Goal: Information Seeking & Learning: Learn about a topic

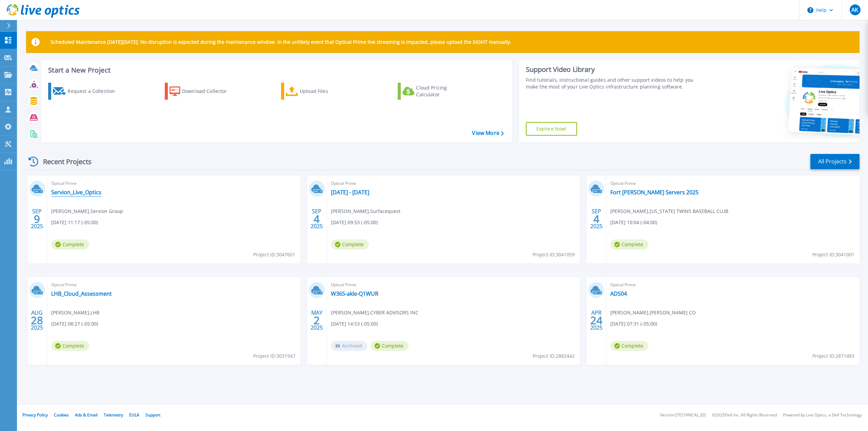
click at [68, 194] on link "Servion_Live_Optics" at bounding box center [76, 192] width 50 height 7
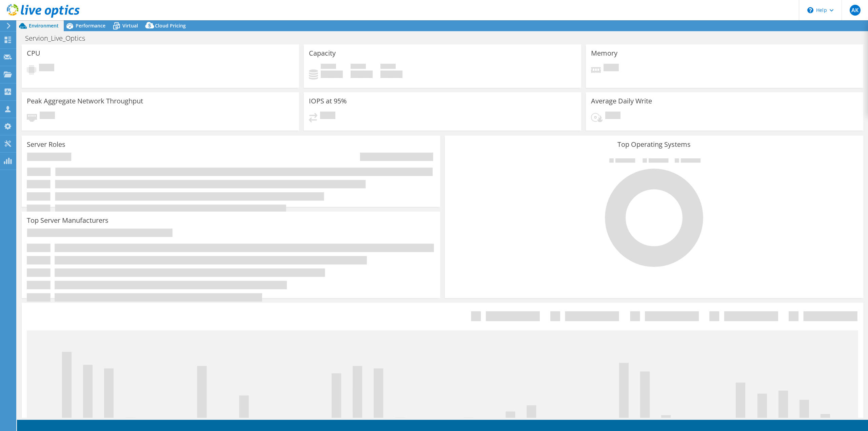
select select "USD"
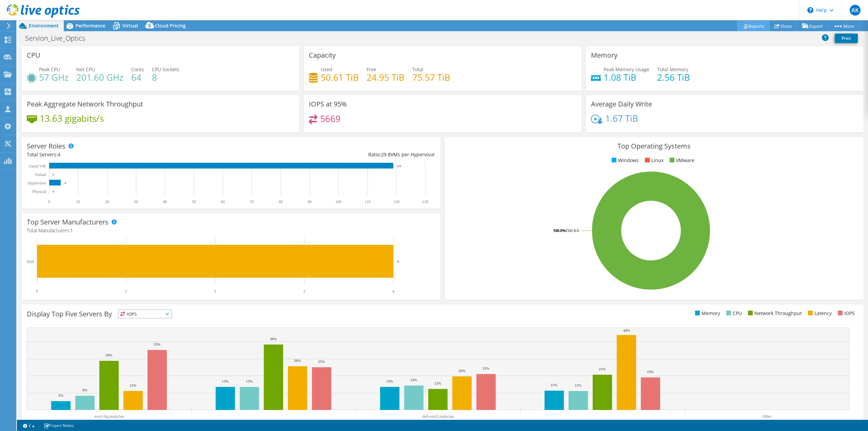
click at [756, 26] on link "Reports" at bounding box center [753, 26] width 33 height 11
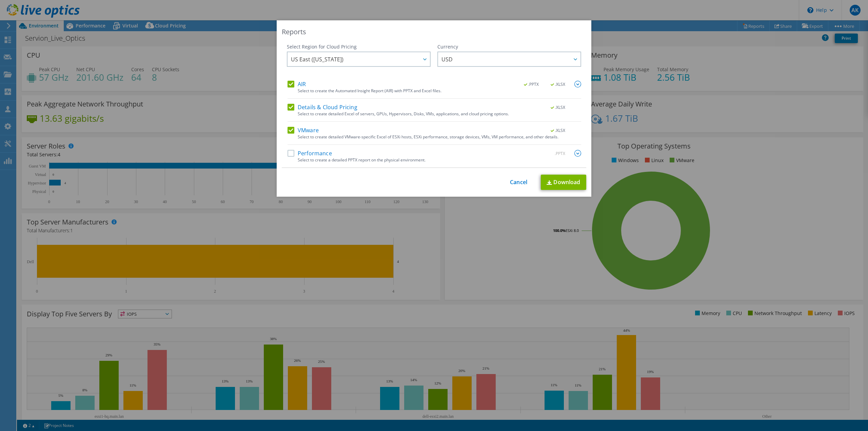
click at [291, 154] on label "Performance" at bounding box center [309, 153] width 44 height 7
click at [0, 0] on input "Performance" at bounding box center [0, 0] width 0 height 0
click at [289, 109] on label "Details & Cloud Pricing" at bounding box center [322, 107] width 70 height 7
click at [0, 0] on input "Details & Cloud Pricing" at bounding box center [0, 0] width 0 height 0
click at [563, 183] on link "Download" at bounding box center [563, 182] width 45 height 15
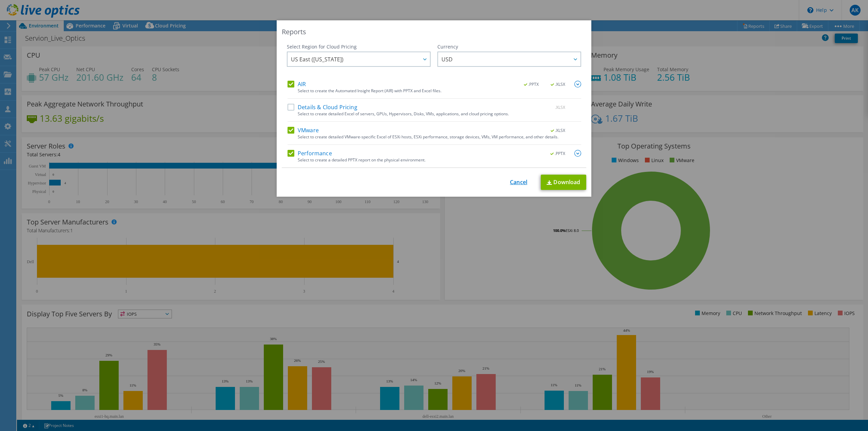
click at [512, 184] on link "Cancel" at bounding box center [518, 182] width 17 height 6
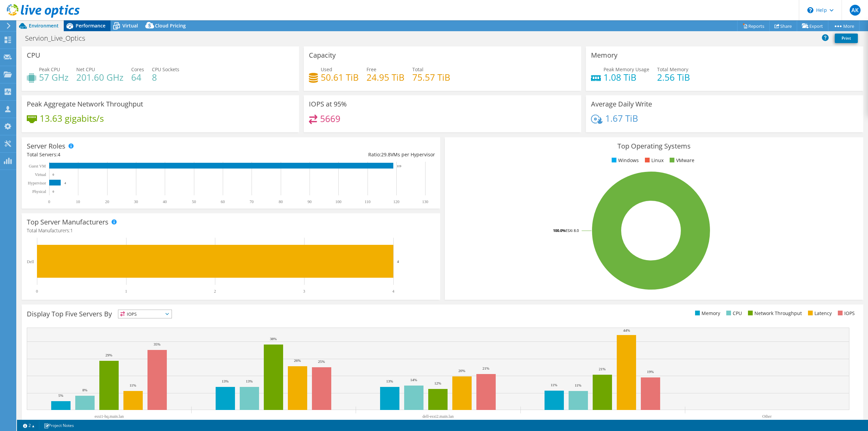
click at [98, 27] on span "Performance" at bounding box center [91, 25] width 30 height 6
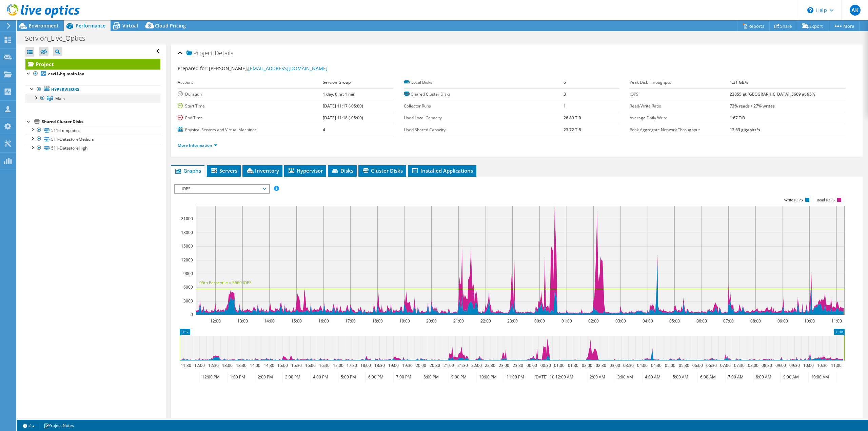
click at [37, 99] on div at bounding box center [35, 97] width 7 height 7
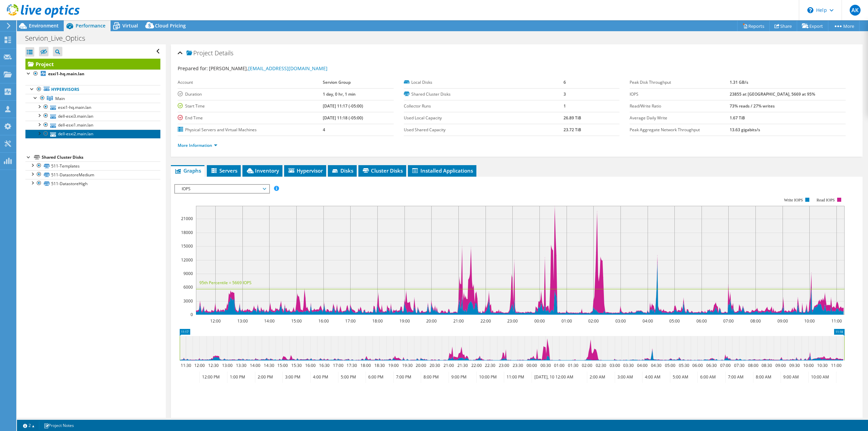
click at [90, 137] on link "dell-esxi2.main.lan" at bounding box center [92, 133] width 135 height 9
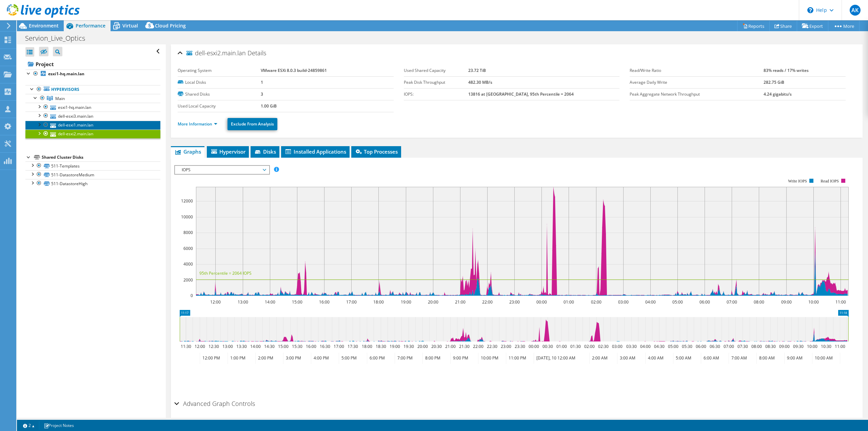
click at [87, 126] on link "dell-esxi1.main.lan" at bounding box center [92, 125] width 135 height 9
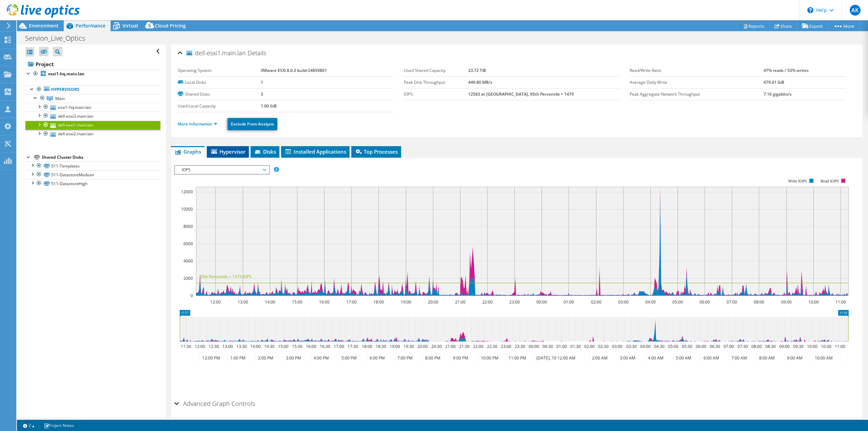
click at [240, 150] on span "Hypervisor" at bounding box center [227, 151] width 35 height 7
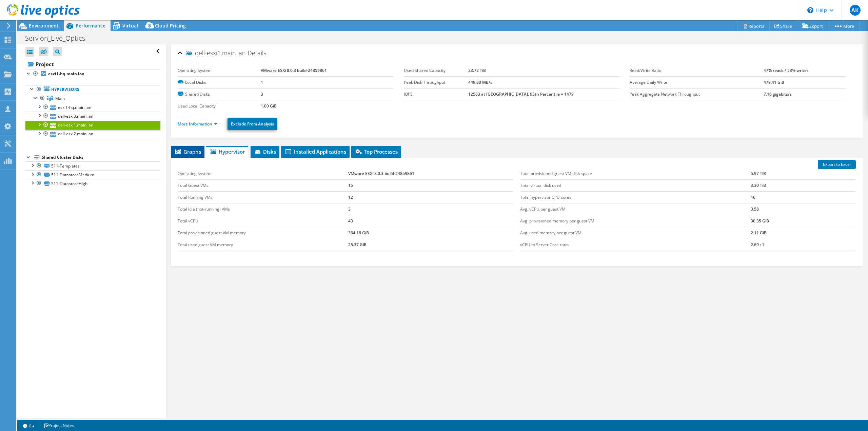
click at [187, 149] on span "Graphs" at bounding box center [187, 151] width 27 height 7
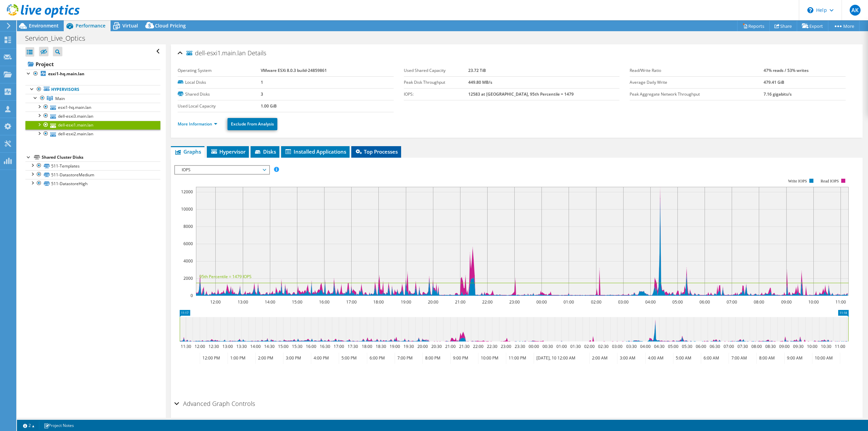
click at [358, 150] on icon at bounding box center [359, 151] width 6 height 5
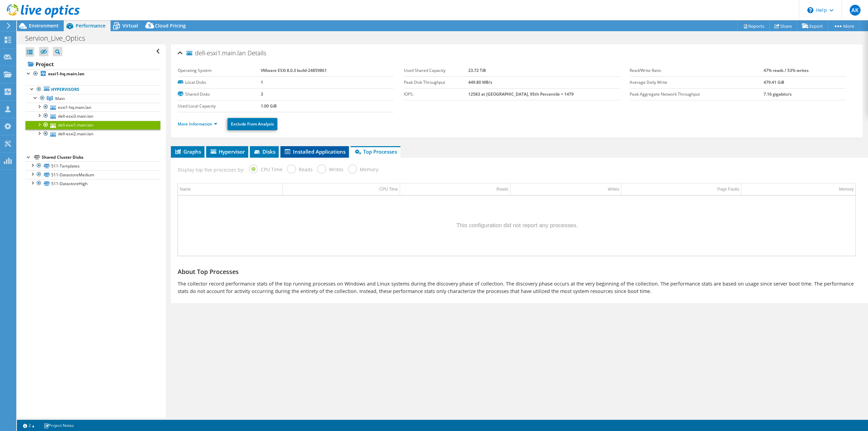
click at [317, 152] on span "Installed Applications" at bounding box center [315, 151] width 62 height 7
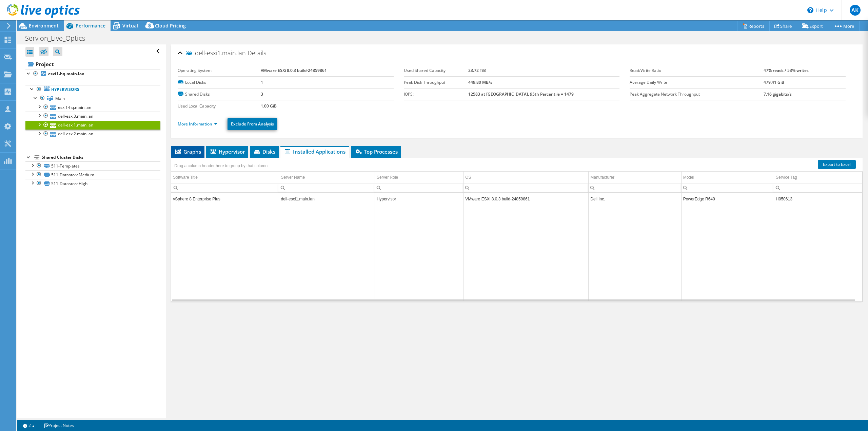
click at [196, 150] on span "Graphs" at bounding box center [187, 151] width 27 height 7
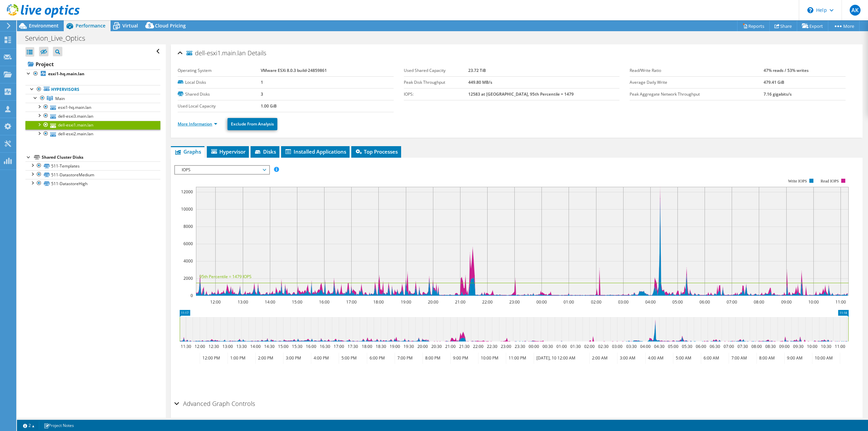
click at [207, 125] on link "More Information" at bounding box center [198, 124] width 40 height 6
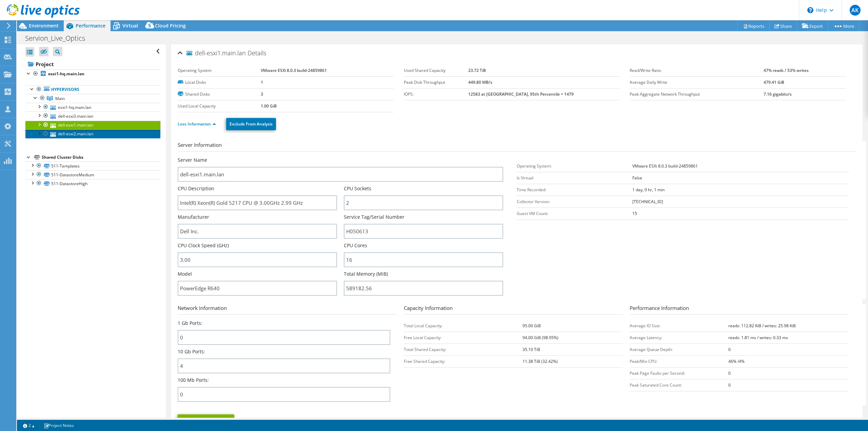
click at [86, 133] on link "dell-esxi2.main.lan" at bounding box center [92, 133] width 135 height 9
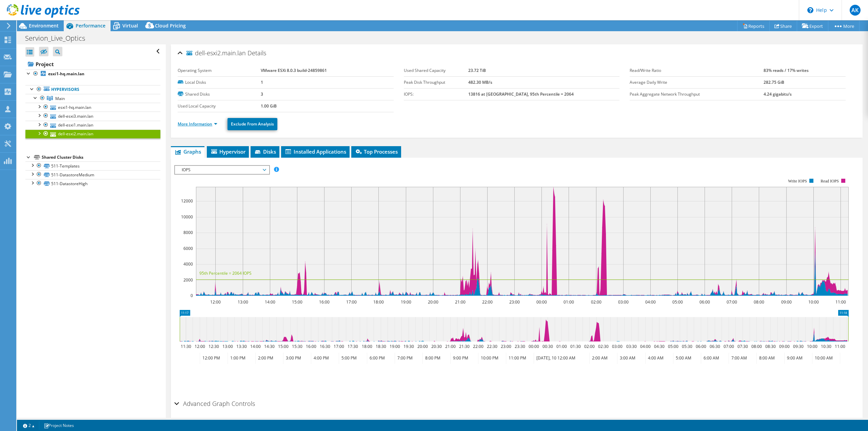
click at [193, 123] on link "More Information" at bounding box center [198, 124] width 40 height 6
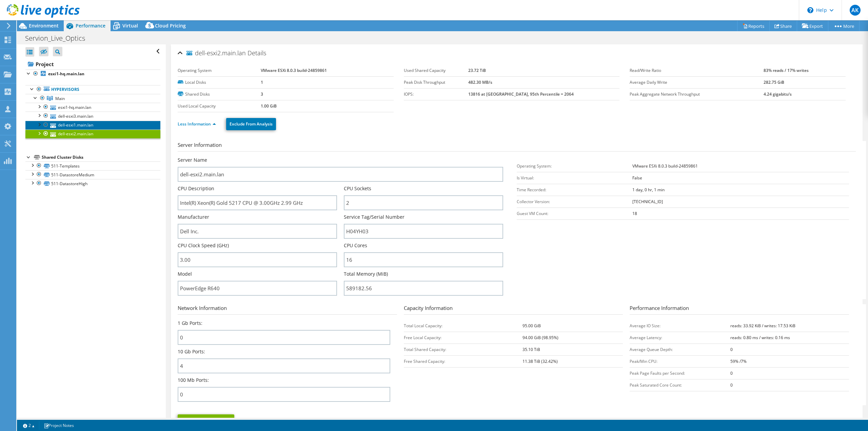
click at [87, 122] on link "dell-esxi1.main.lan" at bounding box center [92, 125] width 135 height 9
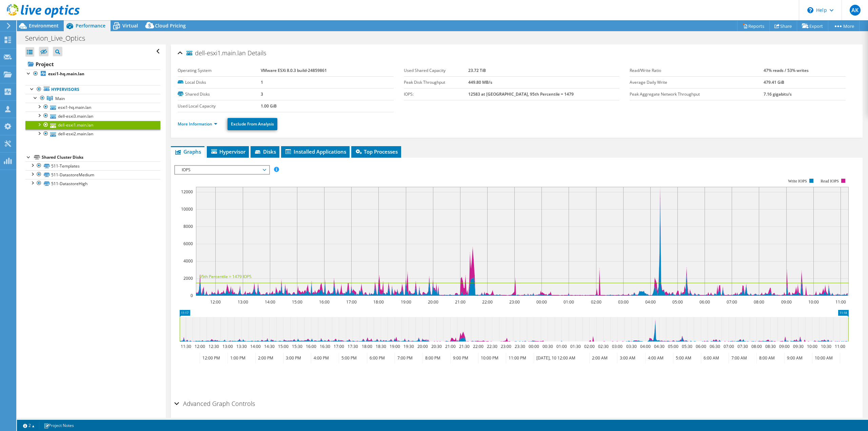
click at [183, 120] on ul "More Information Exclude From Analysis" at bounding box center [517, 123] width 678 height 14
click at [183, 122] on link "More Information" at bounding box center [198, 124] width 40 height 6
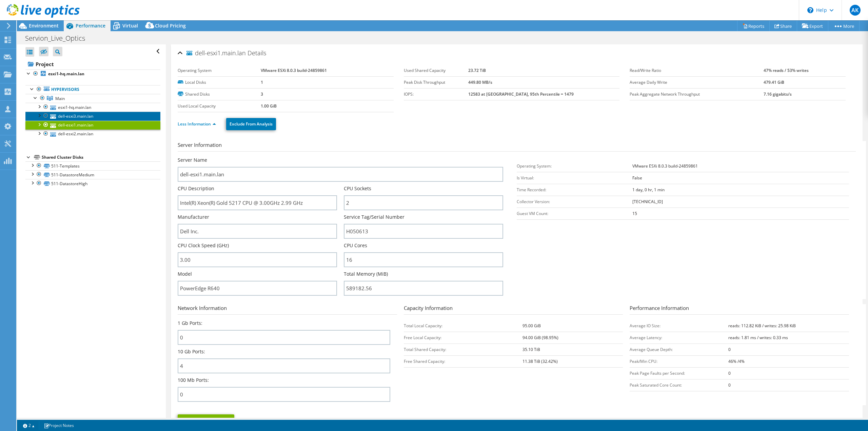
click at [82, 117] on link "dell-esxi3.main.lan" at bounding box center [92, 116] width 135 height 9
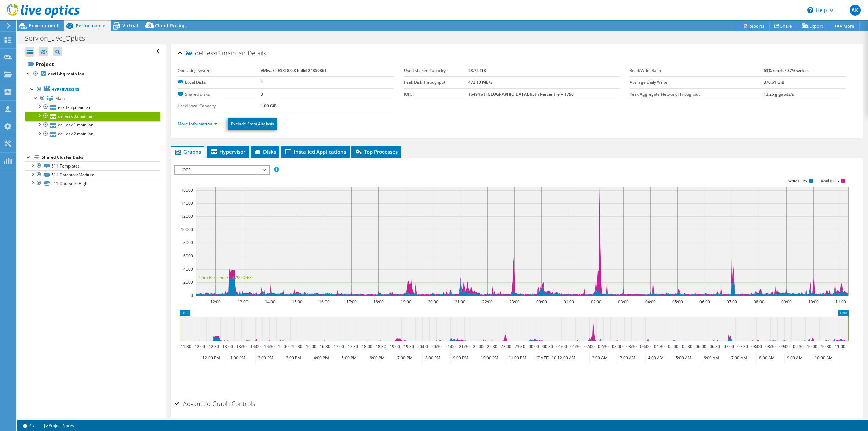
click at [203, 125] on link "More Information" at bounding box center [198, 124] width 40 height 6
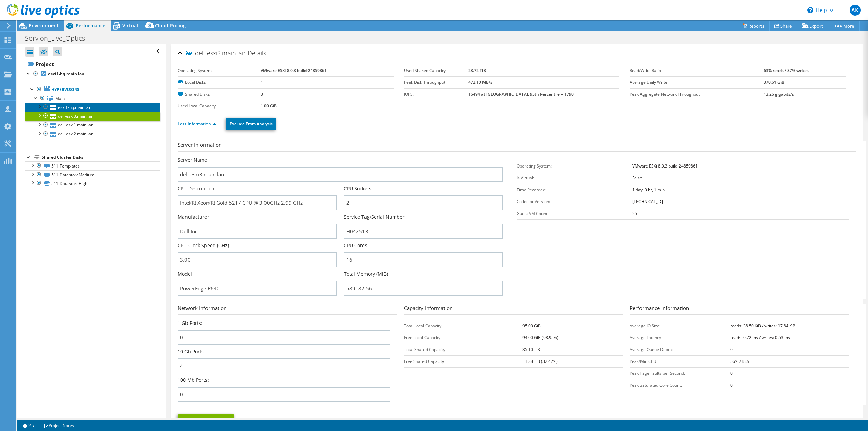
click at [73, 106] on link "esxi1-hq.main.lan" at bounding box center [92, 107] width 135 height 9
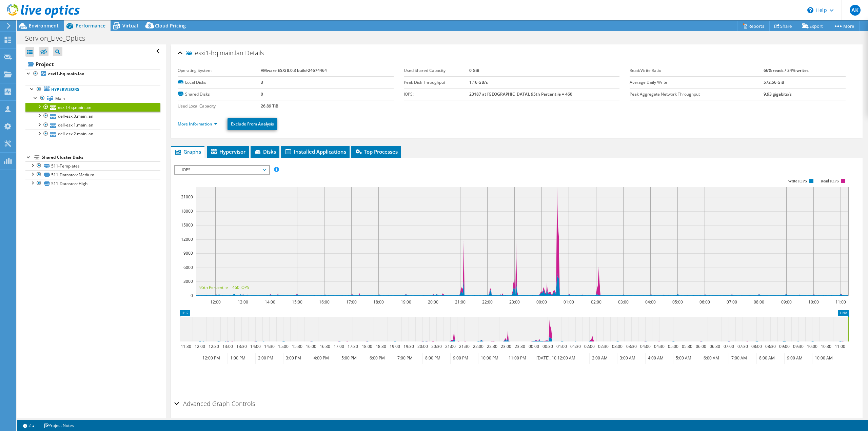
click at [200, 125] on link "More Information" at bounding box center [198, 124] width 40 height 6
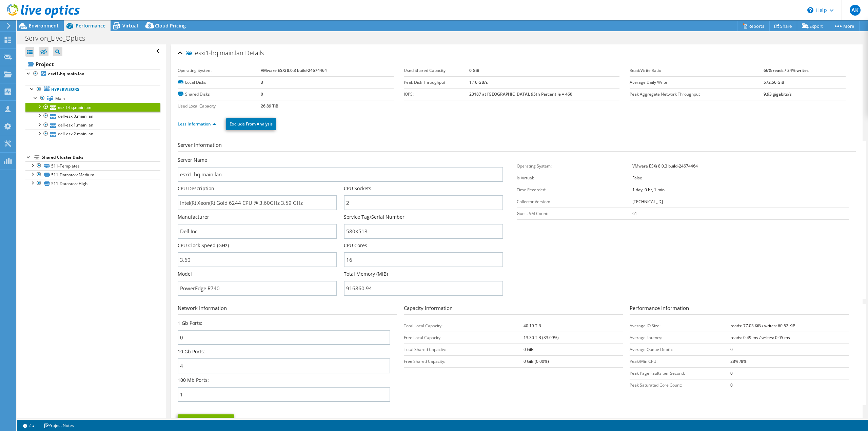
click at [435, 125] on ul "Less Information Exclude From Analysis" at bounding box center [517, 123] width 678 height 14
click at [432, 128] on ul "Less Information Exclude From Analysis" at bounding box center [517, 123] width 678 height 14
click at [464, 34] on div "Servion_Live_Optics Print" at bounding box center [442, 38] width 851 height 13
click at [456, 126] on ul "Less Information Exclude From Analysis" at bounding box center [517, 123] width 678 height 14
click at [455, 135] on div "Less Information Exclude From Analysis" at bounding box center [517, 124] width 678 height 24
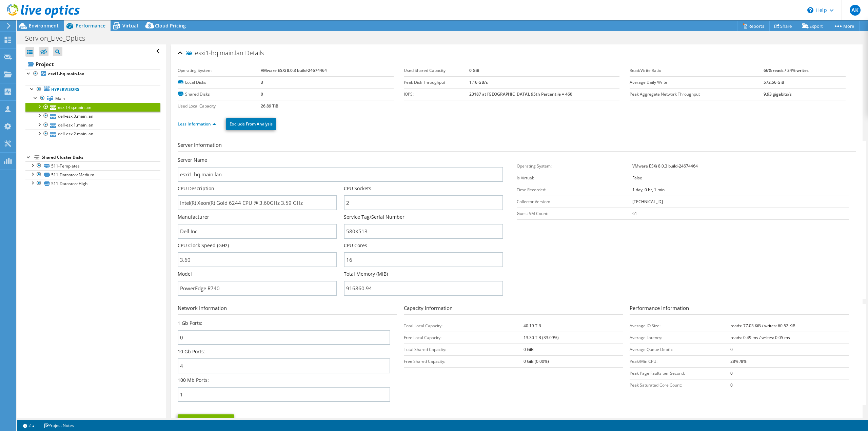
click at [383, 145] on h3 "Server Information" at bounding box center [517, 146] width 678 height 11
click at [460, 137] on div "Server Information Server Name esxi1-hq.main.lan CPU Description Intel(R) Xeon(…" at bounding box center [517, 289] width 678 height 307
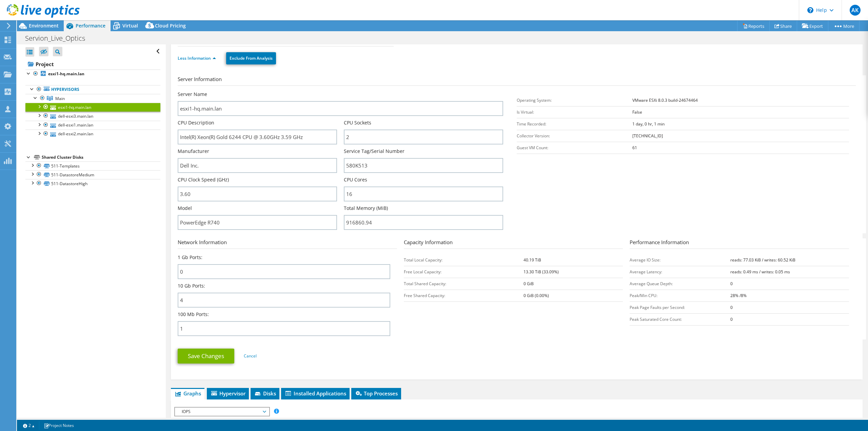
scroll to position [68, 0]
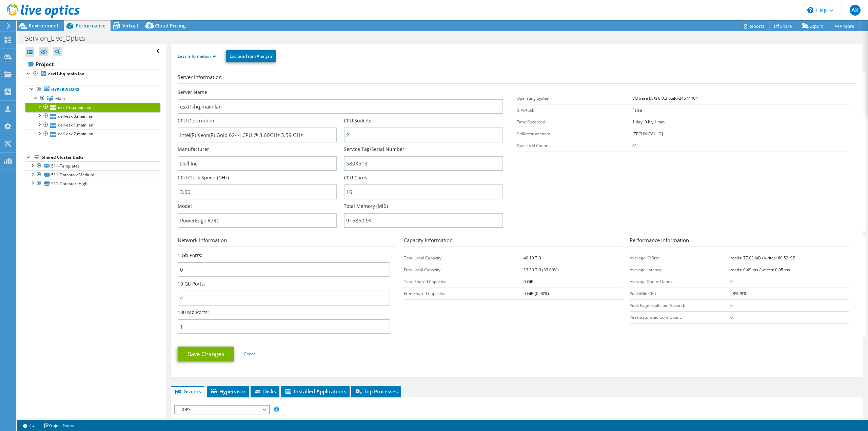
click at [494, 339] on form "Server Information Server Name esxi1-hq.main.lan CPU Description Intel(R) Xeon(…" at bounding box center [517, 220] width 678 height 294
click at [66, 114] on link "dell-esxi3.main.lan" at bounding box center [92, 116] width 135 height 9
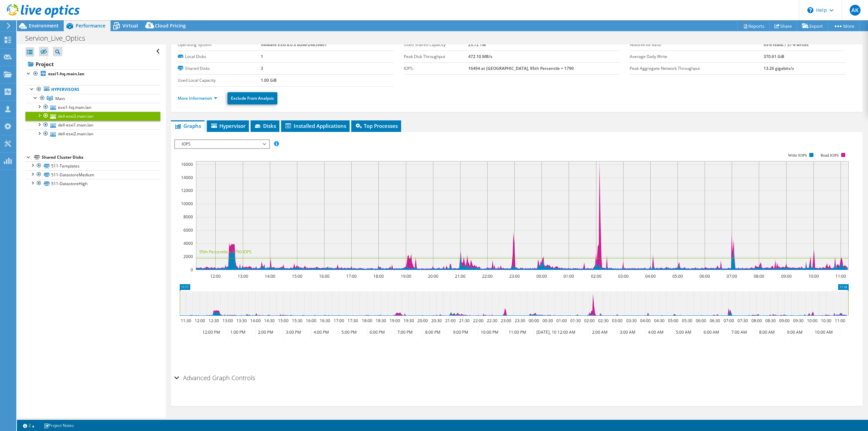
scroll to position [26, 0]
click at [190, 100] on link "More Information" at bounding box center [198, 98] width 40 height 6
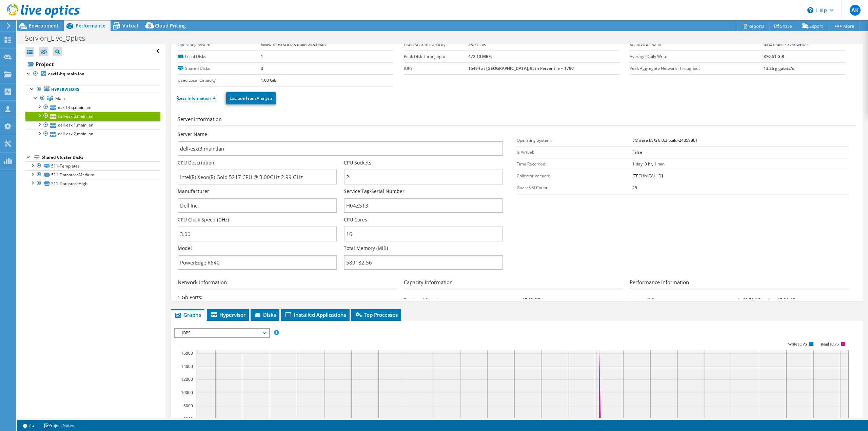
scroll to position [0, 0]
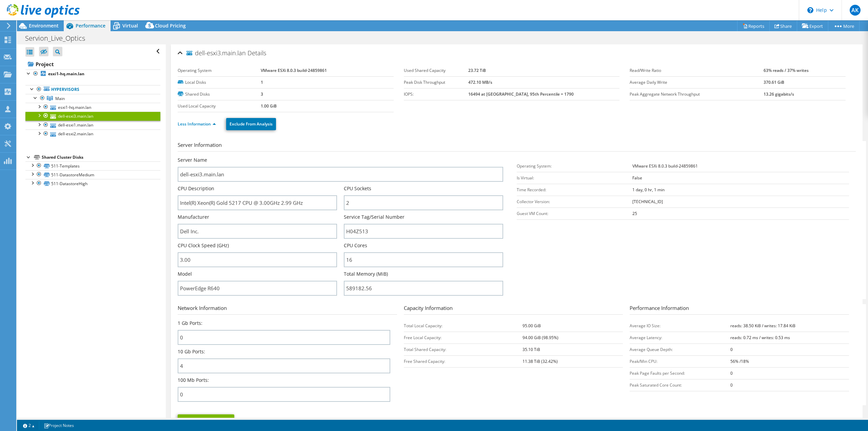
click at [575, 282] on section "Server Information Server Name dell-esxi3.main.lan CPU Description Intel(R) Xeo…" at bounding box center [518, 220] width 681 height 158
drag, startPoint x: 362, startPoint y: 287, endPoint x: 336, endPoint y: 287, distance: 25.4
click at [336, 157] on div "Server Name dell-esxi3.main.lan CPU Description Intel(R) Xeon(R) Gold 5217 CPU …" at bounding box center [344, 157] width 332 height 0
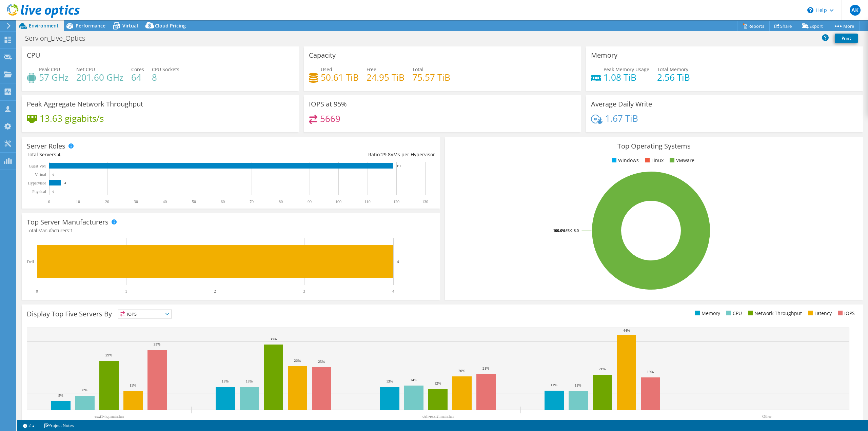
select select "USD"
